Goal: Task Accomplishment & Management: Use online tool/utility

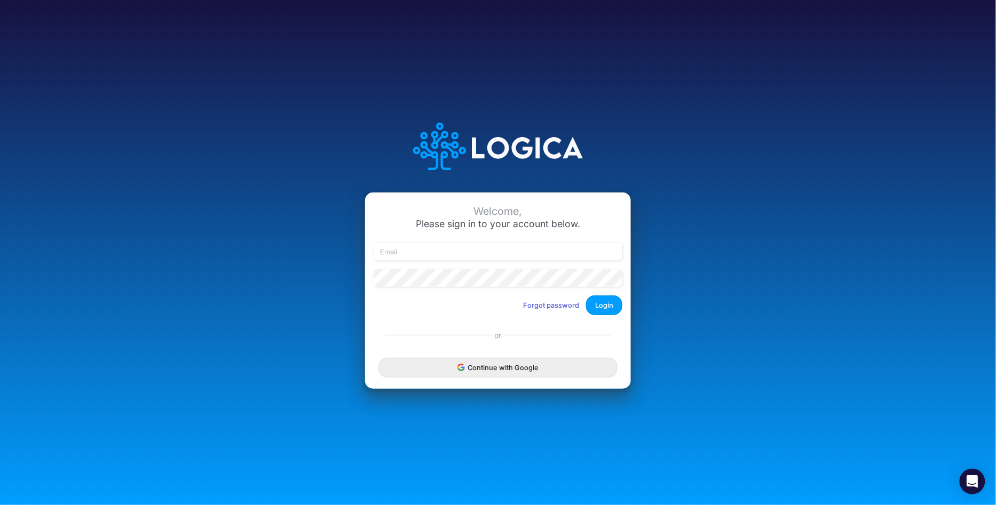
click at [482, 376] on button "Continue with Google" at bounding box center [497, 368] width 239 height 20
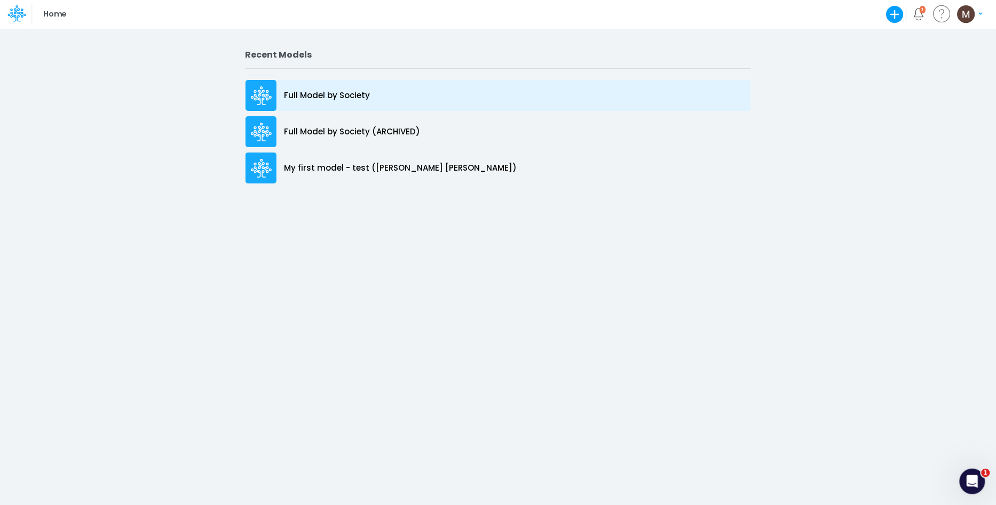
click at [318, 92] on p "Full Model by Society" at bounding box center [327, 96] width 86 height 12
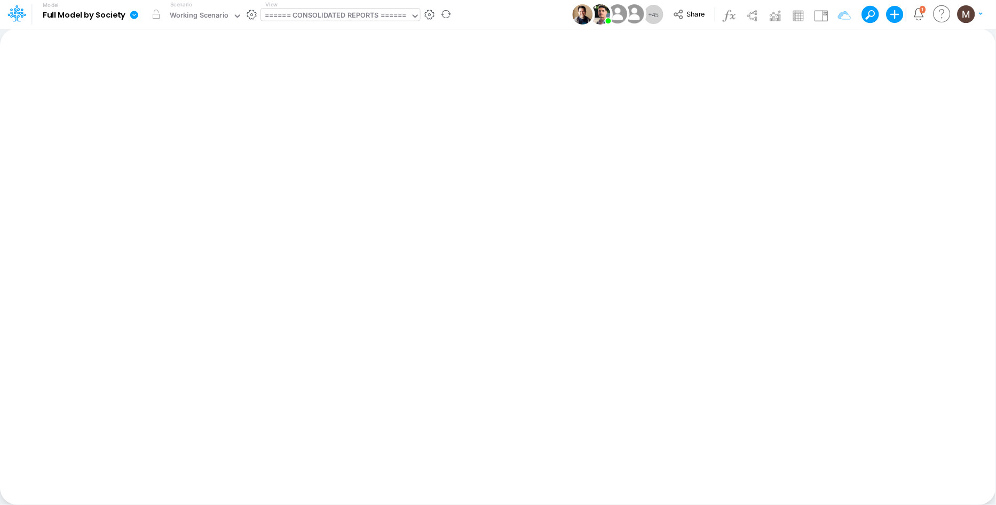
click at [335, 16] on div "====== CONSOLIDATED REPORTS ======" at bounding box center [336, 16] width 142 height 12
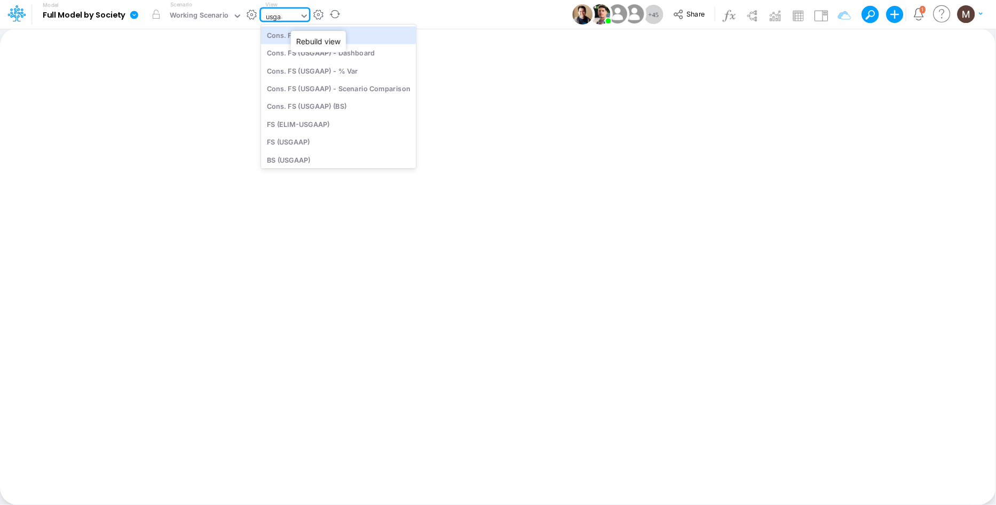
type input "usgaap"
click at [300, 35] on div "Cons. FS (USGaap)" at bounding box center [338, 35] width 155 height 18
type input "Consolidated FS - USGAAP"
